Goal: Information Seeking & Learning: Check status

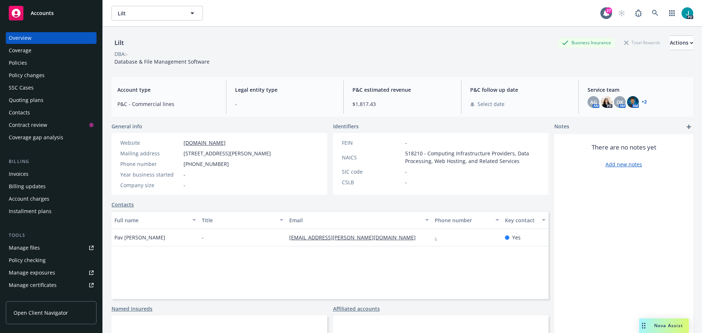
click at [642, 324] on div "Drag to move" at bounding box center [643, 326] width 9 height 15
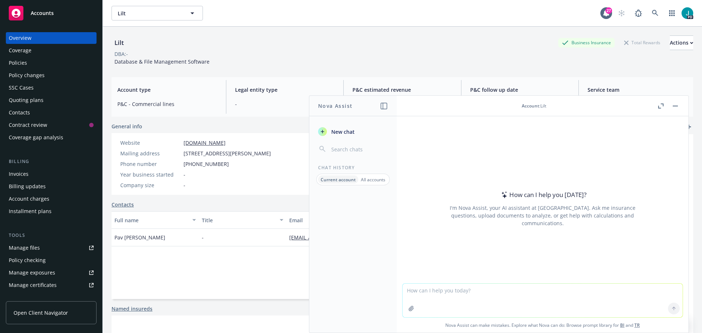
click at [541, 286] on textarea at bounding box center [543, 301] width 280 height 34
click at [494, 296] on textarea at bounding box center [543, 301] width 280 height 34
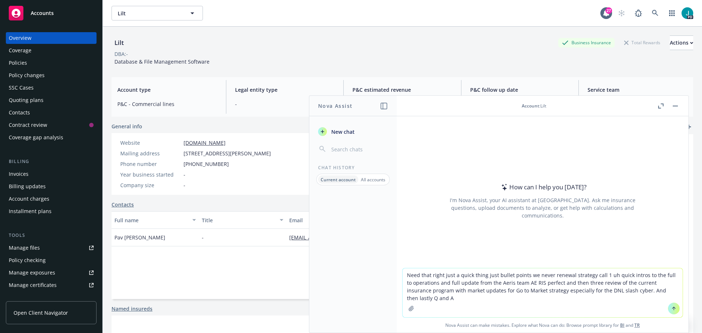
type textarea "Need that right just a quick thing just bullet points we never renewal strategy…"
click at [674, 309] on icon at bounding box center [674, 308] width 0 height 3
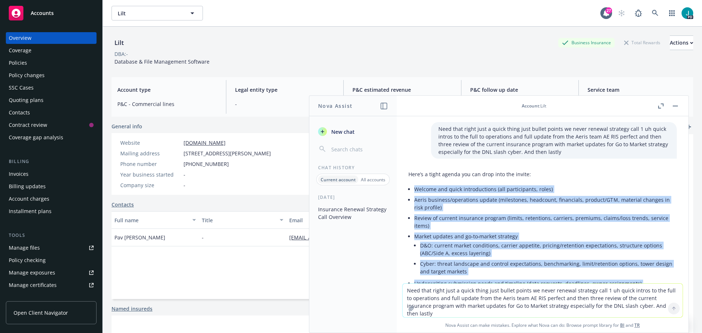
drag, startPoint x: 468, startPoint y: 217, endPoint x: 412, endPoint y: 193, distance: 61.5
click at [412, 193] on div "Here’s a tight agenda you can drop into the invite: Welcome and quick introduct…" at bounding box center [543, 255] width 268 height 174
copy ul "Welcome and quick introductions (all participants, roles) Aeris business/operat…"
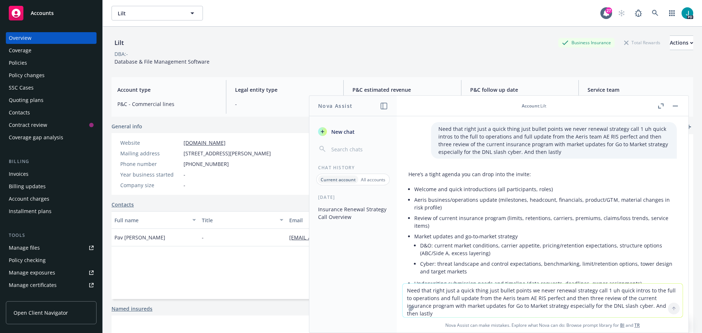
click at [438, 290] on textarea "Need that right just a quick thing just bullet points we never renewal strategy…" at bounding box center [543, 301] width 280 height 34
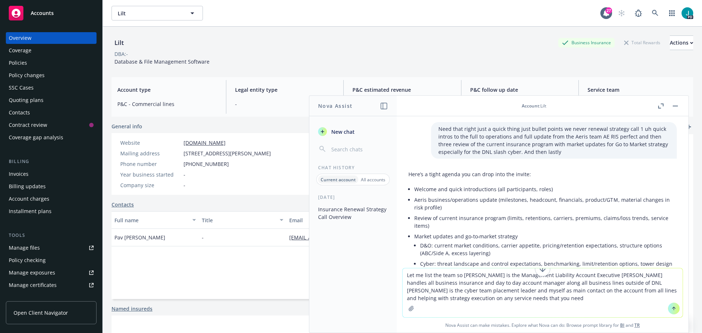
type textarea "Let me list the team so [PERSON_NAME] is the Management Liability Account Execu…"
click at [672, 309] on icon at bounding box center [674, 308] width 5 height 5
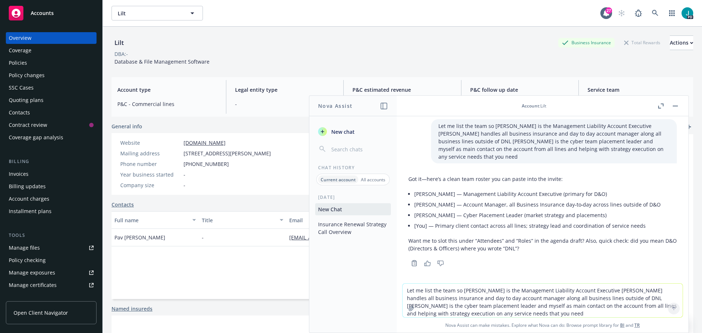
scroll to position [247, 0]
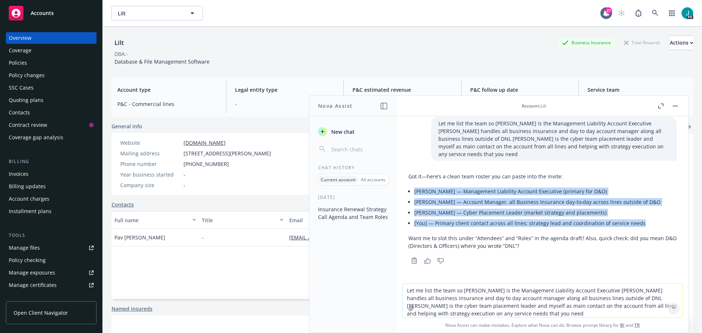
drag, startPoint x: 643, startPoint y: 225, endPoint x: 410, endPoint y: 188, distance: 235.9
click at [414, 188] on ul "[PERSON_NAME] — Management Liability Account Executive (primary for D&O) [PERSO…" at bounding box center [545, 207] width 263 height 42
copy ul "[PERSON_NAME] — Management Liability Account Executive (primary for D&O) [PERSO…"
click at [679, 106] on button "button" at bounding box center [675, 106] width 9 height 9
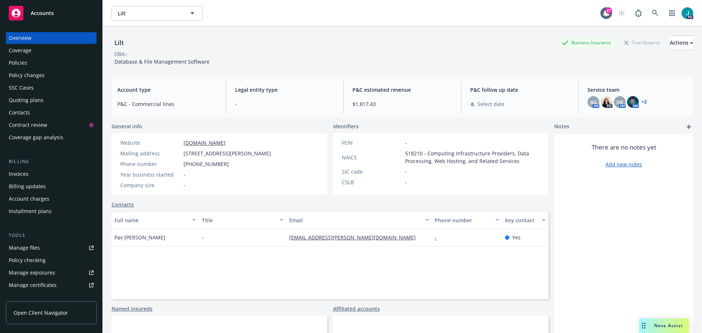
click at [48, 87] on div "SSC Cases" at bounding box center [51, 88] width 85 height 12
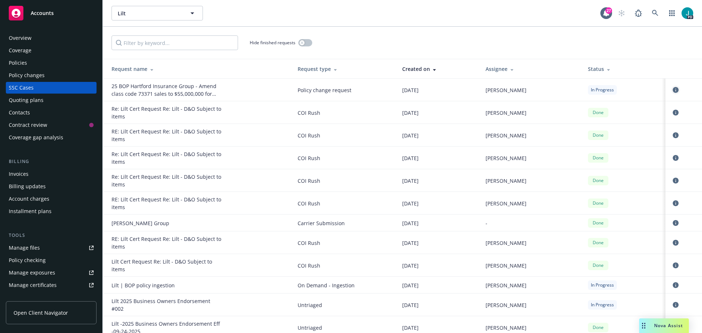
click at [673, 89] on icon "circleInformation" at bounding box center [676, 90] width 6 height 6
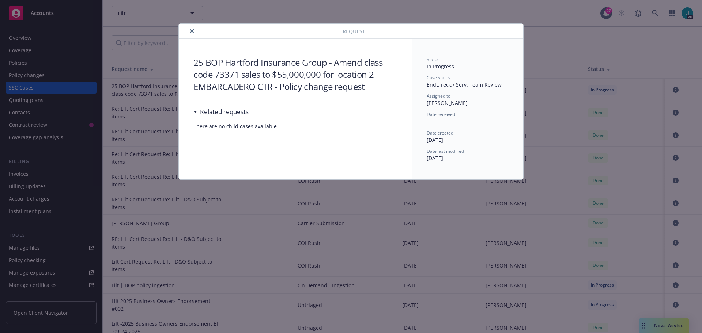
click at [192, 33] on icon "close" at bounding box center [192, 31] width 4 height 4
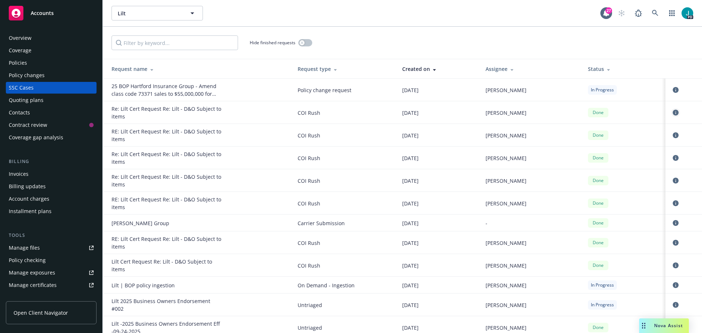
click at [673, 113] on icon "circleInformation" at bounding box center [676, 113] width 6 height 6
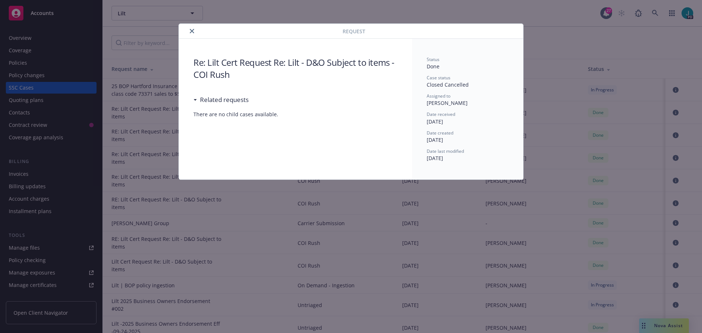
click at [191, 30] on icon "close" at bounding box center [192, 31] width 4 height 4
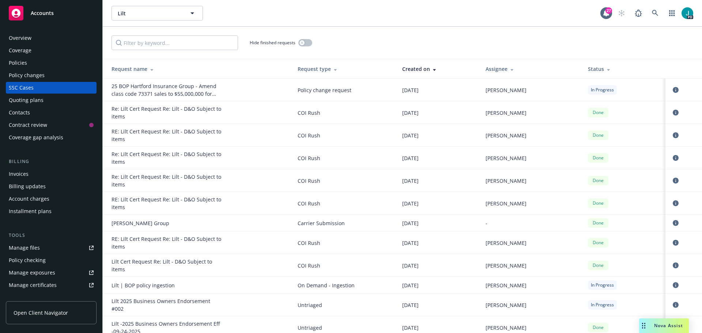
click at [45, 40] on div "Overview" at bounding box center [51, 38] width 85 height 12
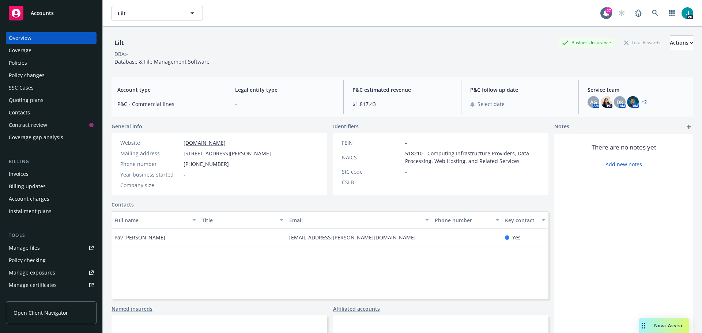
click at [35, 64] on div "Policies" at bounding box center [51, 63] width 85 height 12
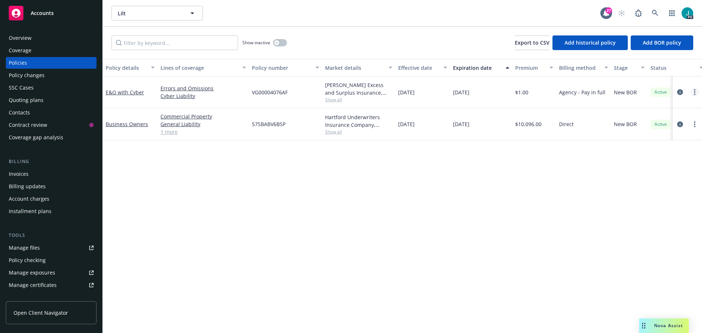
click at [695, 94] on circle "more" at bounding box center [694, 94] width 1 height 1
click at [692, 93] on link "more" at bounding box center [695, 92] width 9 height 9
click at [643, 327] on icon "Drag to move" at bounding box center [643, 326] width 3 height 6
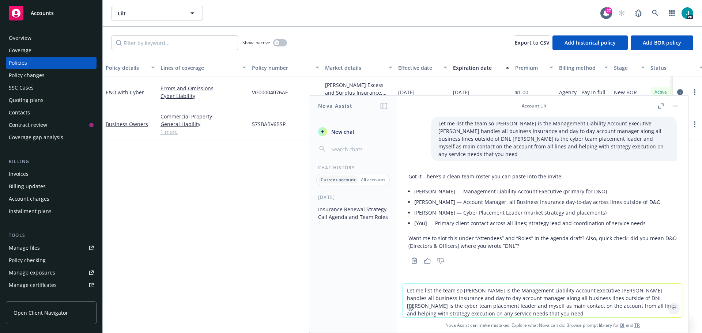
click at [676, 108] on button "button" at bounding box center [675, 106] width 9 height 9
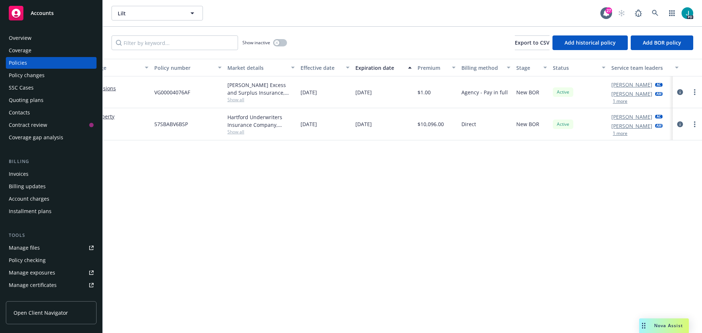
scroll to position [0, 106]
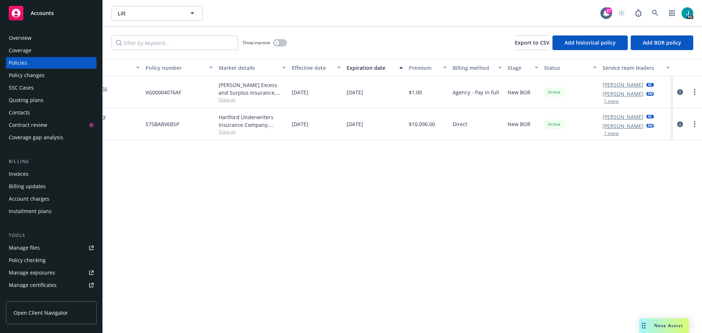
click at [42, 41] on div "Overview" at bounding box center [51, 38] width 85 height 12
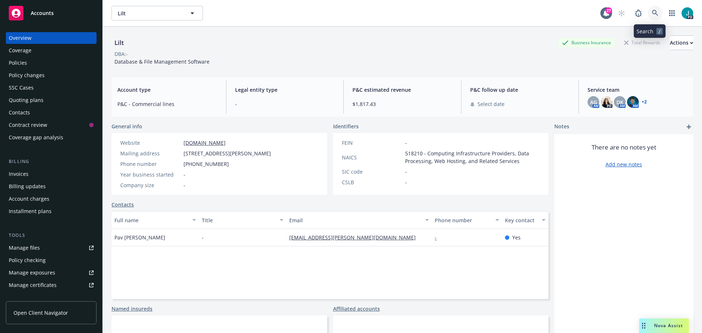
click at [652, 15] on icon at bounding box center [655, 13] width 7 height 7
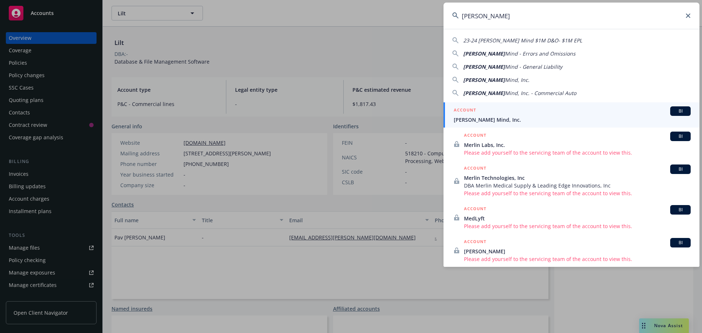
type input "[PERSON_NAME]"
click at [470, 116] on span "[PERSON_NAME] Mind, Inc." at bounding box center [572, 120] width 237 height 8
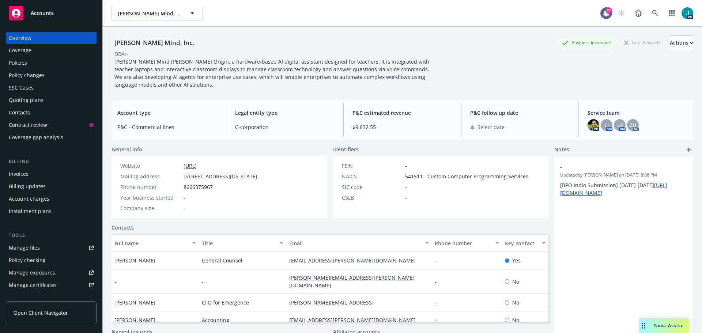
click at [38, 312] on span "Open Client Navigator" at bounding box center [41, 313] width 55 height 8
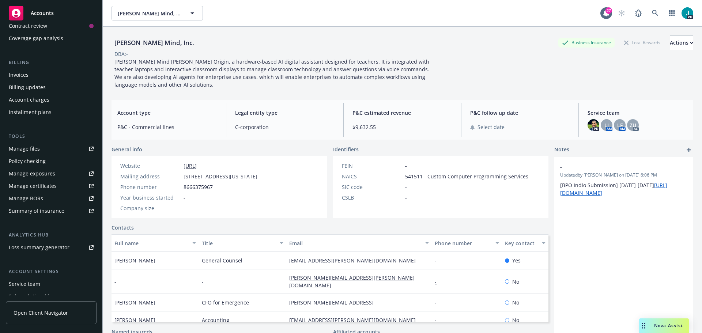
scroll to position [143, 0]
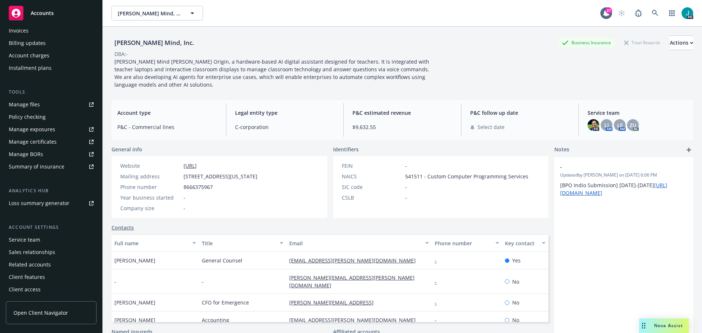
click at [78, 166] on link "Summary of insurance" at bounding box center [51, 167] width 91 height 12
